Goal: Navigation & Orientation: Find specific page/section

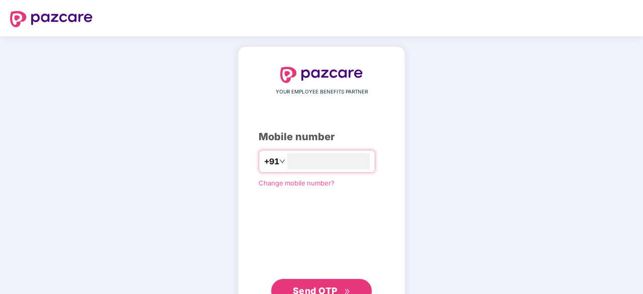
type input "**********"
drag, startPoint x: 342, startPoint y: 280, endPoint x: 339, endPoint y: 275, distance: 5.6
click at [342, 280] on button "Send OTP" at bounding box center [321, 290] width 101 height 24
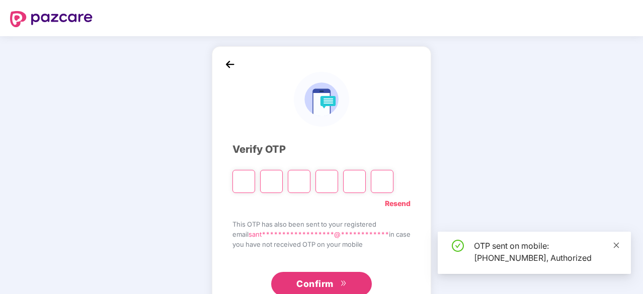
click at [615, 243] on icon "close" at bounding box center [616, 245] width 7 height 7
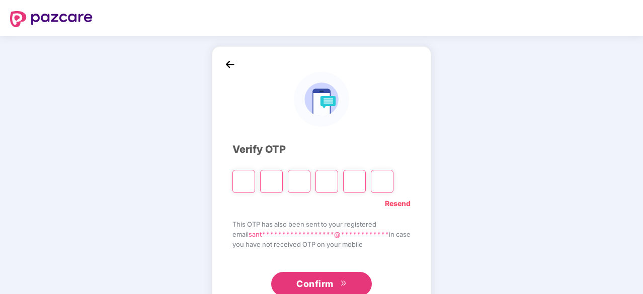
click at [513, 134] on div "**********" at bounding box center [321, 182] width 643 height 292
click at [243, 177] on input "Please enter verification code. Digit 1" at bounding box center [244, 181] width 23 height 23
type input "*"
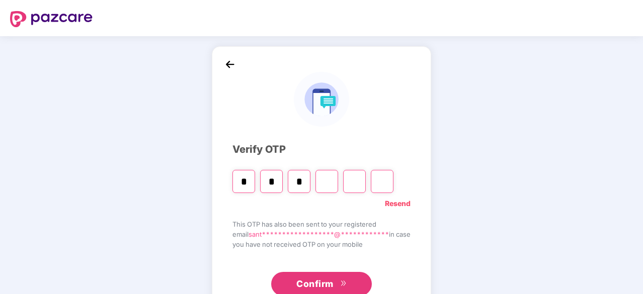
type input "*"
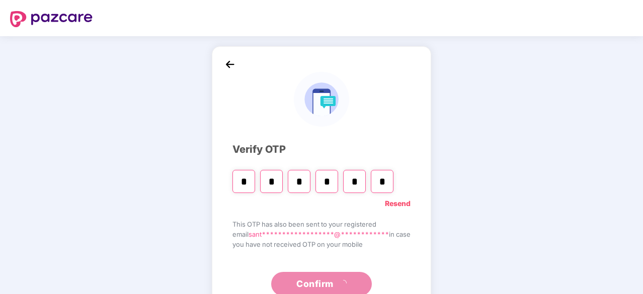
type input "*"
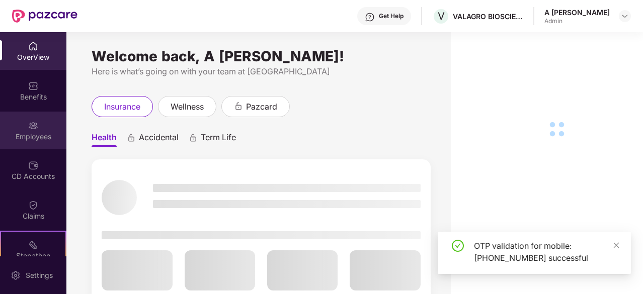
click at [29, 126] on img at bounding box center [33, 126] width 10 height 10
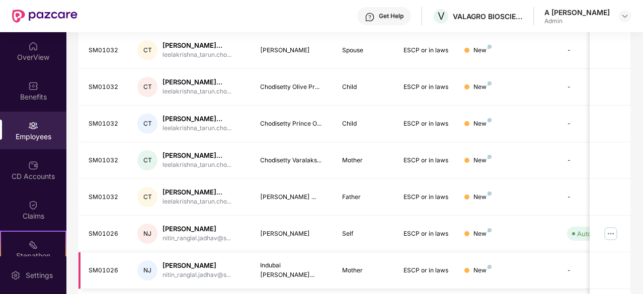
scroll to position [322, 0]
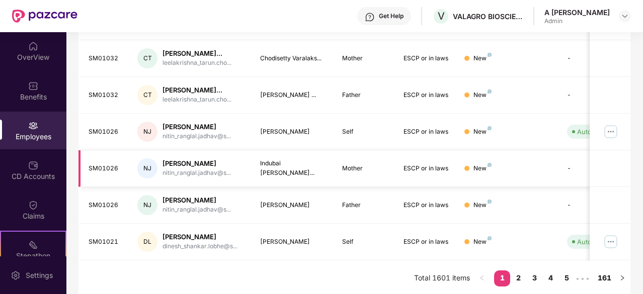
drag, startPoint x: 402, startPoint y: 66, endPoint x: 380, endPoint y: 165, distance: 101.1
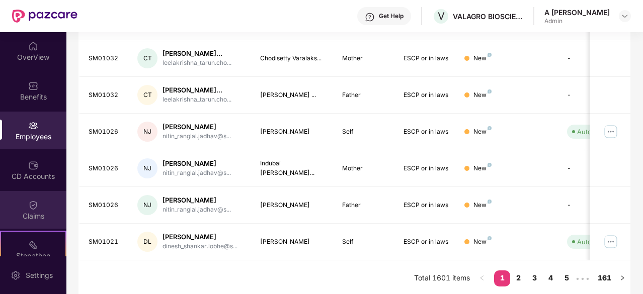
click at [42, 211] on div "Claims" at bounding box center [33, 216] width 66 height 10
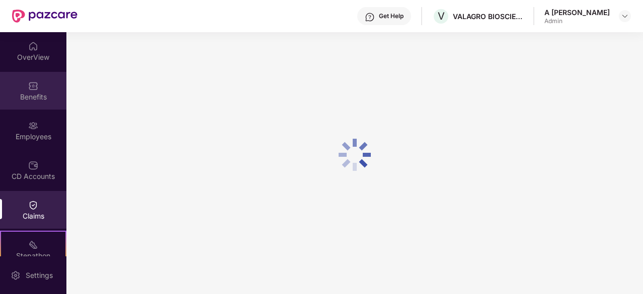
click at [39, 105] on div "Benefits" at bounding box center [33, 91] width 66 height 38
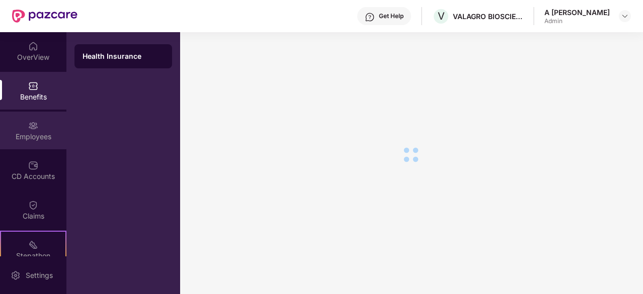
click at [40, 130] on div "Employees" at bounding box center [33, 131] width 66 height 38
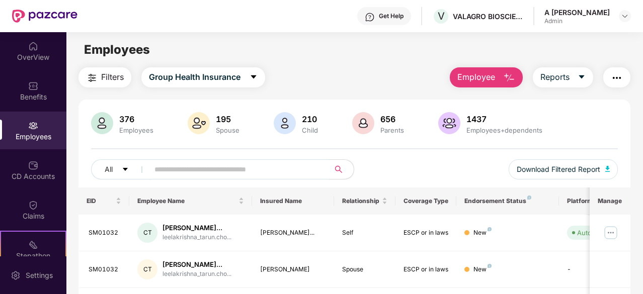
drag, startPoint x: 595, startPoint y: 118, endPoint x: 562, endPoint y: -44, distance: 164.8
click at [48, 56] on div "OverView" at bounding box center [33, 57] width 66 height 10
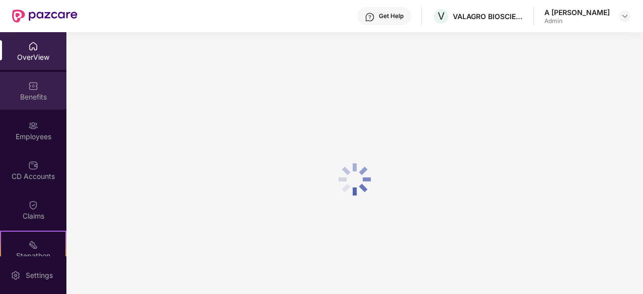
click at [34, 87] on img at bounding box center [33, 86] width 10 height 10
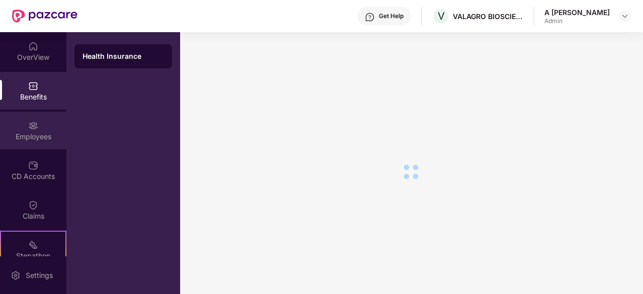
click at [40, 125] on div "Employees" at bounding box center [33, 131] width 66 height 38
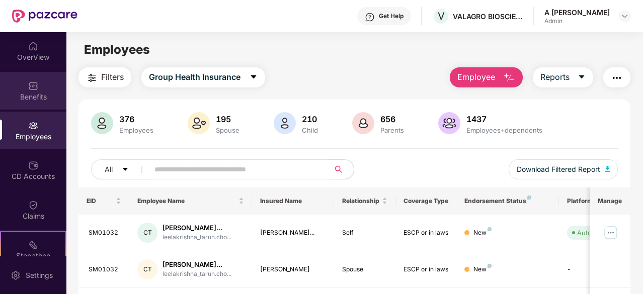
click at [35, 96] on div "Benefits" at bounding box center [33, 97] width 66 height 10
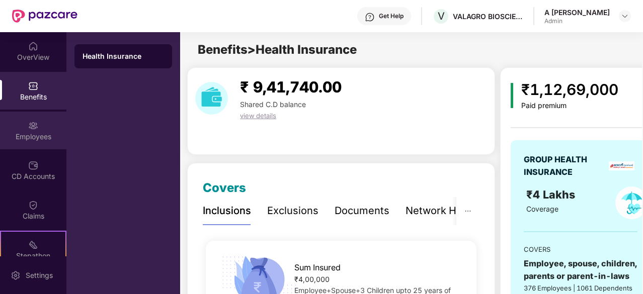
click at [49, 142] on div "Employees" at bounding box center [33, 131] width 66 height 38
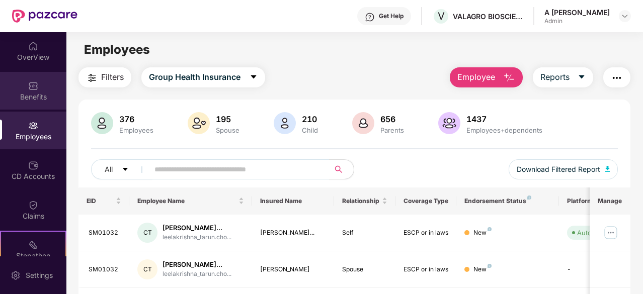
click at [34, 90] on img at bounding box center [33, 86] width 10 height 10
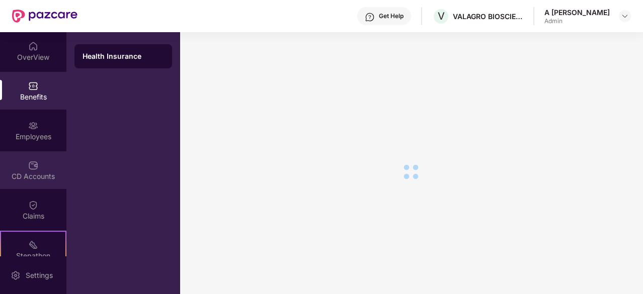
click at [39, 176] on div "CD Accounts" at bounding box center [33, 177] width 66 height 10
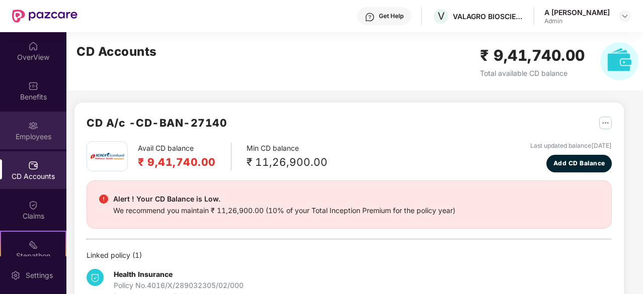
click at [30, 146] on div "Employees" at bounding box center [33, 131] width 66 height 38
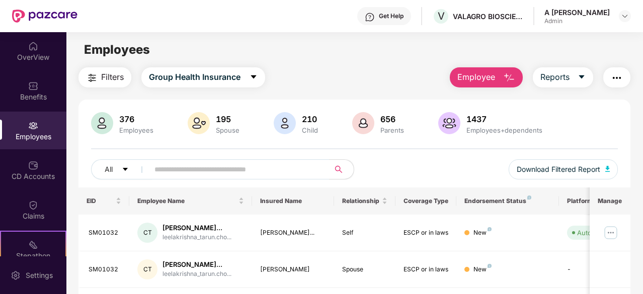
click at [366, 57] on div "Employees" at bounding box center [354, 49] width 576 height 19
